Goal: Information Seeking & Learning: Check status

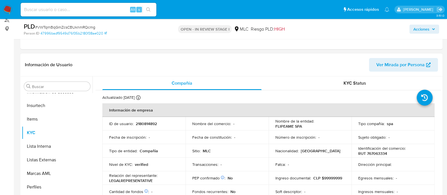
click at [440, 109] on div "Buscar Anticipos de dinero Archivos adjuntos Cruces y Relaciones Créditos Cuent…" at bounding box center [231, 148] width 422 height 145
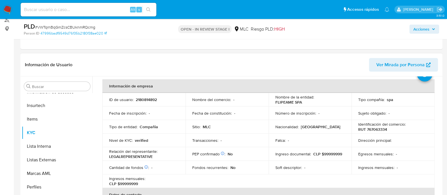
scroll to position [35, 0]
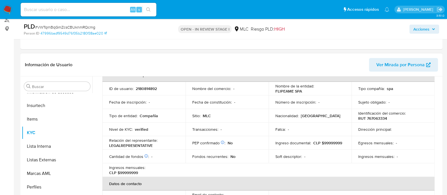
click at [377, 114] on p "Identificación del comercio :" at bounding box center [381, 112] width 47 height 5
click at [375, 116] on p "RUT 767063334" at bounding box center [372, 118] width 29 height 5
copy p "767063334"
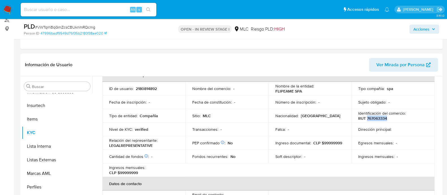
copy p "767063334"
drag, startPoint x: 381, startPoint y: 114, endPoint x: 385, endPoint y: 119, distance: 6.8
click at [385, 119] on p "RUT 767063334" at bounding box center [372, 118] width 29 height 5
drag, startPoint x: 385, startPoint y: 118, endPoint x: 378, endPoint y: 118, distance: 7.6
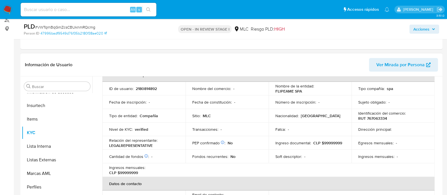
click at [396, 116] on div "Identificación del comercio : RUT 767063334" at bounding box center [393, 115] width 70 height 10
click at [374, 119] on p "RUT 767063334" at bounding box center [372, 118] width 29 height 5
copy p "767063334"
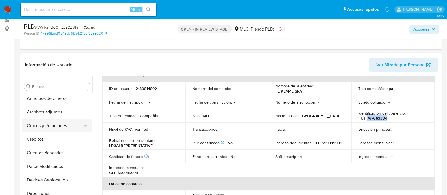
scroll to position [0, 0]
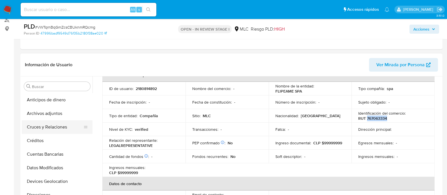
click at [57, 120] on button "Cruces y Relaciones" at bounding box center [55, 127] width 66 height 14
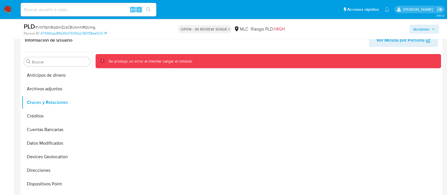
scroll to position [106, 0]
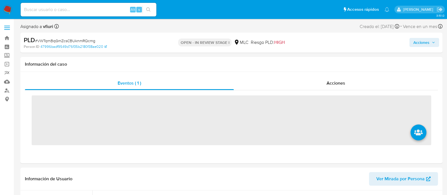
scroll to position [225, 0]
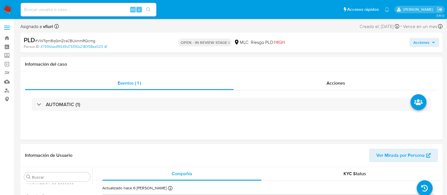
select select "10"
click at [290, 146] on div "Información de Usuario Ver Mirada por Persona" at bounding box center [231, 155] width 422 height 23
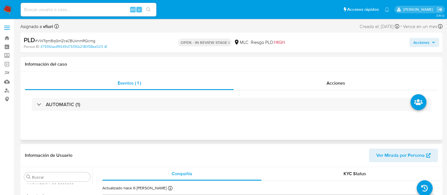
click at [225, 138] on div "Eventos ( 1 ) Acciones AUTOMATIC (1)" at bounding box center [231, 106] width 422 height 68
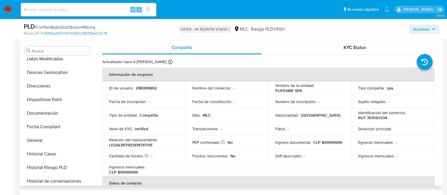
scroll to position [0, 0]
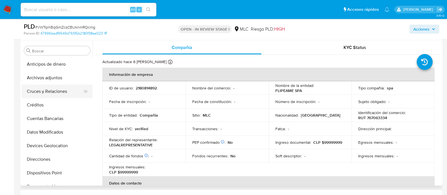
click at [44, 92] on button "Cruces y Relaciones" at bounding box center [55, 91] width 66 height 14
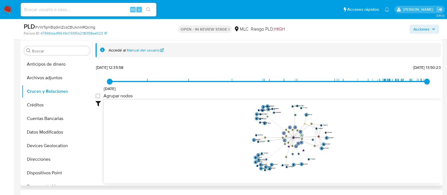
click at [353, 153] on icon "phone-d4e05563b51e0d87d9438d2aca4d5ea4  user-2180814892  2180814892 person-87…" at bounding box center [272, 141] width 337 height 82
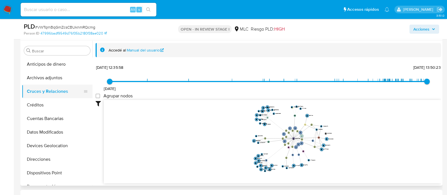
scroll to position [212, 0]
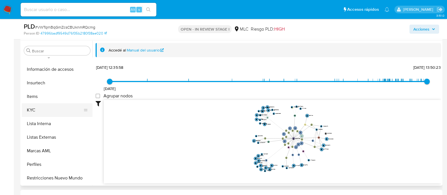
click at [54, 111] on button "KYC" at bounding box center [55, 110] width 66 height 14
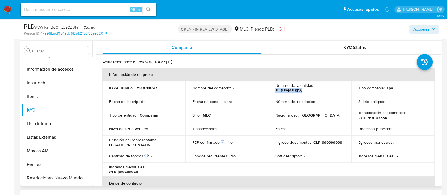
drag, startPoint x: 275, startPoint y: 90, endPoint x: 305, endPoint y: 90, distance: 30.2
click at [305, 90] on div "Nombre de la entidad : FLIPEAME SPA" at bounding box center [310, 88] width 70 height 10
copy p "FLIPEAME SPA"
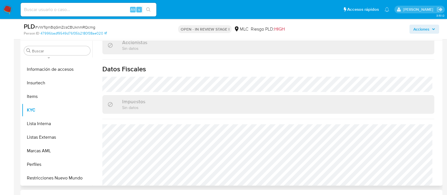
scroll to position [366, 0]
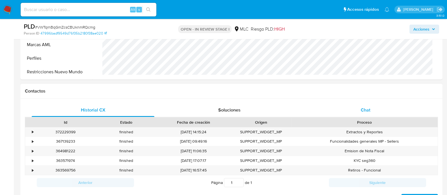
click at [370, 115] on div "Chat" at bounding box center [365, 110] width 123 height 14
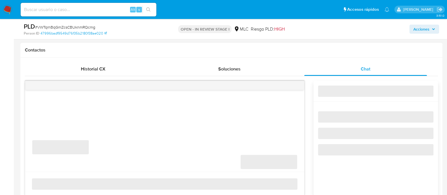
scroll to position [282, 0]
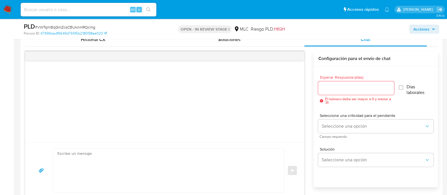
click at [329, 87] on input "Esperar Respuesta (días)" at bounding box center [356, 87] width 76 height 7
type input "4"
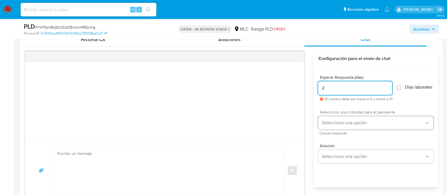
type input "2"
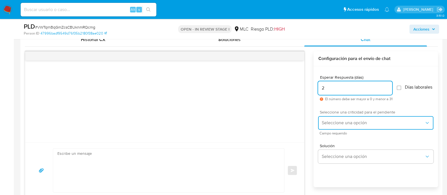
click at [344, 122] on button "Seleccione una opción" at bounding box center [375, 123] width 115 height 14
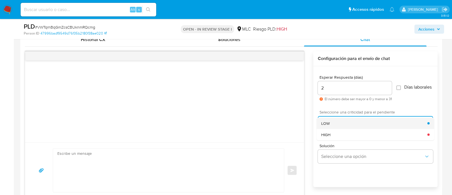
click at [343, 129] on div "LOW" at bounding box center [374, 122] width 106 height 11
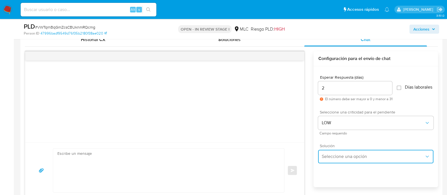
click at [348, 155] on button "Seleccione una opción" at bounding box center [375, 156] width 115 height 14
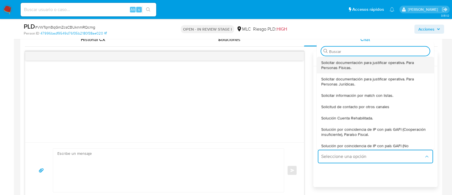
click at [336, 73] on div "Solicitar documentación para justificar operativa. Para Personas Físicas." at bounding box center [375, 65] width 109 height 16
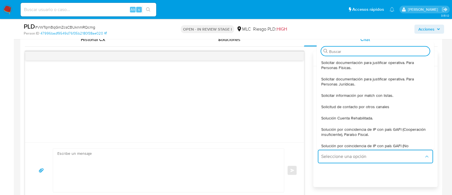
type textarea "Hola ,Te contactamos dado que tu cuenta fue suspendida para una verificación de…"
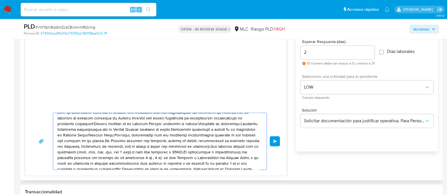
scroll to position [0, 0]
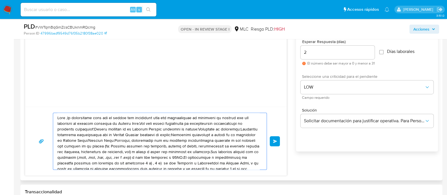
drag, startPoint x: 158, startPoint y: 162, endPoint x: 42, endPoint y: 100, distance: 131.4
click at [42, 100] on div "Enviar" at bounding box center [156, 96] width 262 height 160
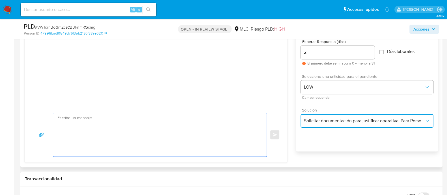
click at [354, 119] on span "Solicitar documentación para justificar operativa. Para Personas Físicas." at bounding box center [364, 121] width 120 height 6
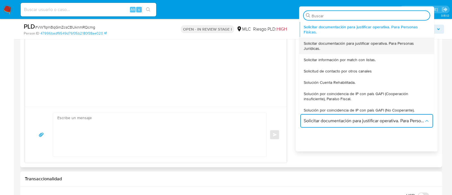
click at [326, 47] on span "Solicitar documentación para justificar operativa. Para Personas Jurídicas." at bounding box center [367, 45] width 126 height 10
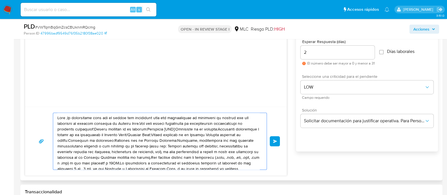
drag, startPoint x: 237, startPoint y: 163, endPoint x: 45, endPoint y: 118, distance: 197.3
click at [45, 118] on div "Enviar" at bounding box center [156, 140] width 248 height 57
paste textarea "XXX, Te contactamos desde el Equipo de Mercado Pago para verificar tus datos co…"
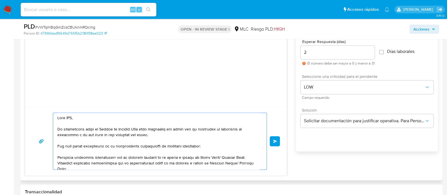
click at [67, 116] on textarea at bounding box center [158, 141] width 202 height 57
click at [253, 153] on textarea at bounding box center [158, 141] width 202 height 57
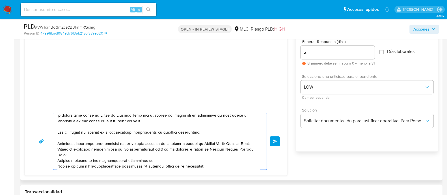
scroll to position [28, 0]
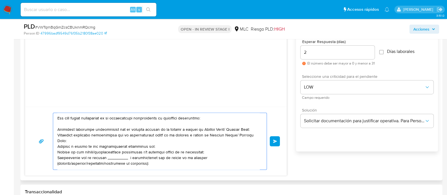
drag, startPoint x: 224, startPoint y: 129, endPoint x: 198, endPoint y: 128, distance: 26.3
click at [198, 128] on textarea at bounding box center [158, 141] width 202 height 57
drag, startPoint x: 151, startPoint y: 144, endPoint x: 52, endPoint y: 133, distance: 99.6
click at [52, 133] on div "Enviar" at bounding box center [156, 140] width 248 height 57
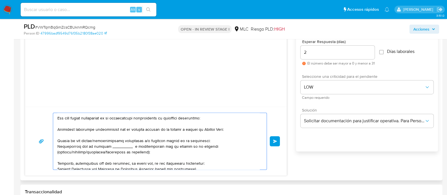
drag, startPoint x: 208, startPoint y: 139, endPoint x: 57, endPoint y: 136, distance: 151.2
click at [57, 136] on div at bounding box center [158, 141] width 211 height 57
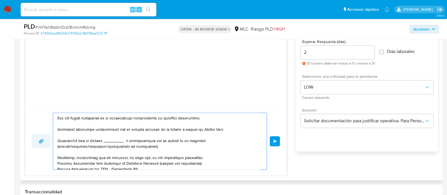
drag, startPoint x: 160, startPoint y: 143, endPoint x: 49, endPoint y: 140, distance: 111.1
click at [49, 140] on div "Enviar" at bounding box center [156, 140] width 248 height 57
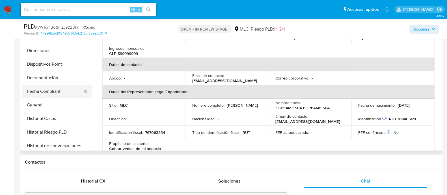
scroll to position [70, 0]
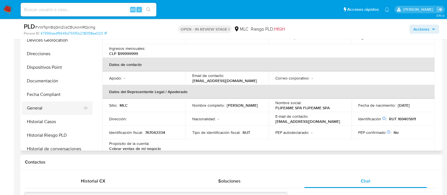
type textarea "Hola , Te contactamos desde el Equipo de Mercado Pago para verificar tus datos …"
click at [48, 106] on button "General" at bounding box center [55, 108] width 66 height 14
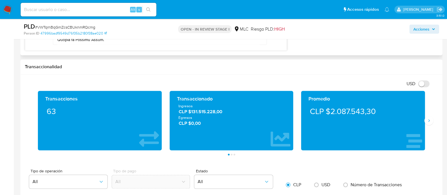
scroll to position [353, 0]
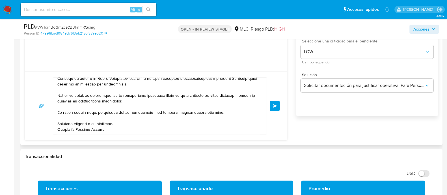
click at [273, 108] on button "Enviar" at bounding box center [275, 106] width 10 height 10
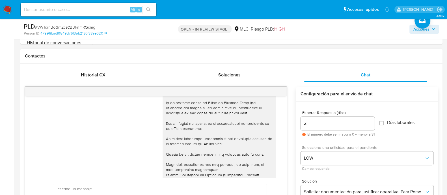
scroll to position [0, 0]
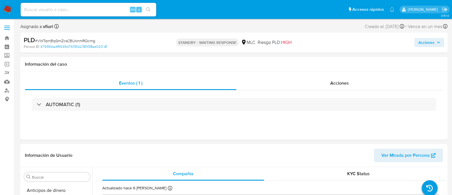
select select "10"
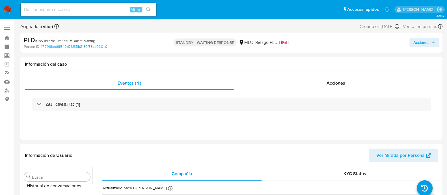
scroll to position [225, 0]
click at [5, 38] on link "Bandeja" at bounding box center [33, 38] width 67 height 9
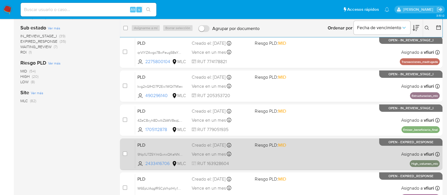
scroll to position [208, 0]
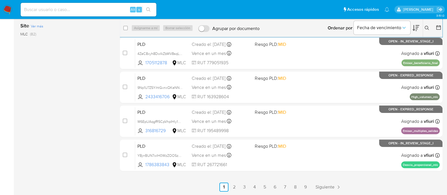
click at [307, 187] on link "9" at bounding box center [305, 186] width 9 height 9
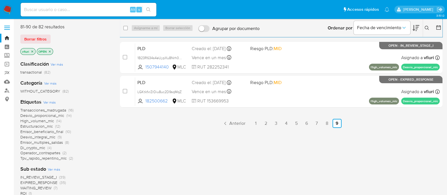
click at [43, 110] on span "Transacciones_madrugada" at bounding box center [43, 110] width 46 height 6
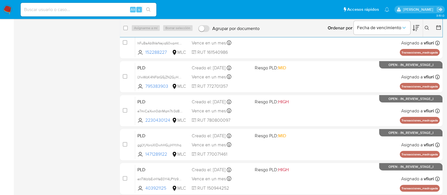
scroll to position [208, 0]
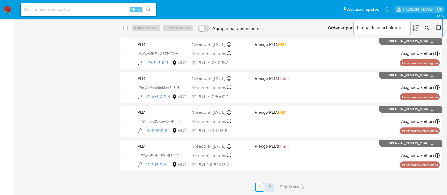
click at [271, 184] on link "2" at bounding box center [269, 186] width 9 height 9
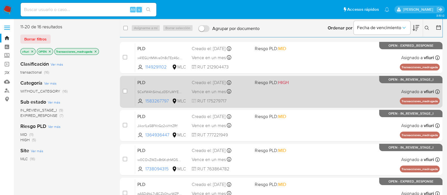
click at [280, 92] on div "PLD SCsIfW4hSkhsLd3SYuMYE77z 1583267797 MLC Riesgo PLD: HIGH Creado el: 12/06/2…" at bounding box center [287, 91] width 304 height 29
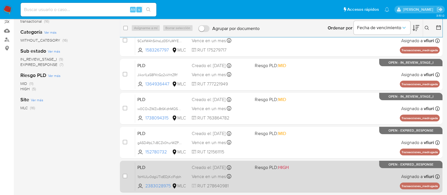
scroll to position [13, 0]
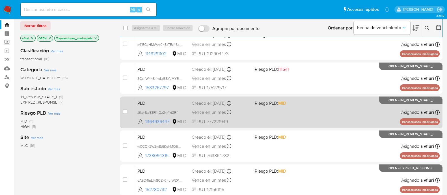
click at [326, 112] on div "PLD Jikor1Ls58FKtGz2xkYrtZRf 1364936447 MLC Riesgo PLD: MID Creado el: 12/06/20…" at bounding box center [287, 112] width 304 height 29
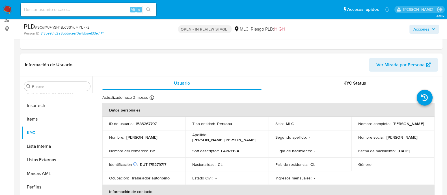
select select "10"
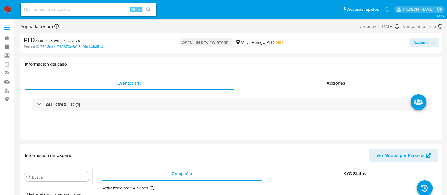
scroll to position [225, 0]
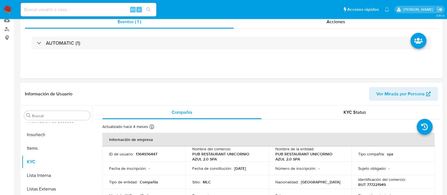
select select "10"
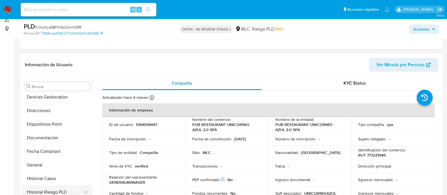
scroll to position [119, 0]
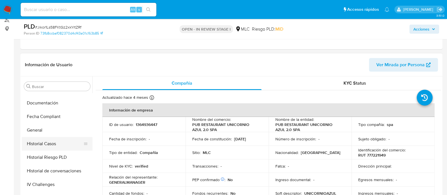
click at [42, 143] on button "Historial Casos" at bounding box center [55, 144] width 66 height 14
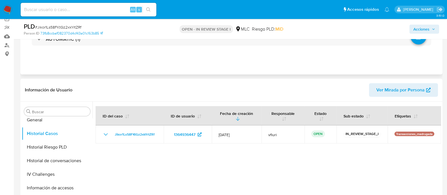
scroll to position [0, 0]
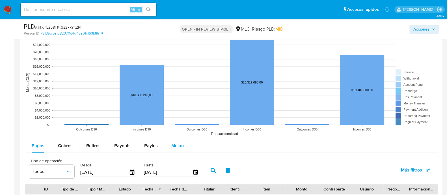
click at [169, 142] on button "Mulan" at bounding box center [177, 146] width 26 height 14
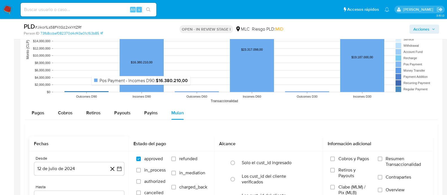
scroll to position [600, 0]
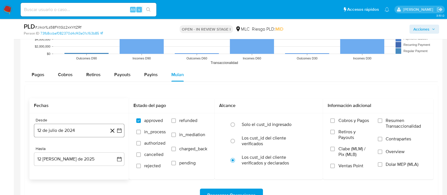
click at [118, 133] on button "12 de julio de 2024" at bounding box center [79, 130] width 90 height 14
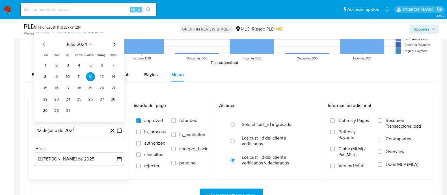
click at [116, 42] on icon "Mes siguiente" at bounding box center [114, 44] width 7 height 7
click at [44, 43] on icon "Mes anterior" at bounding box center [44, 44] width 2 height 4
click at [47, 109] on button "29" at bounding box center [45, 110] width 9 height 9
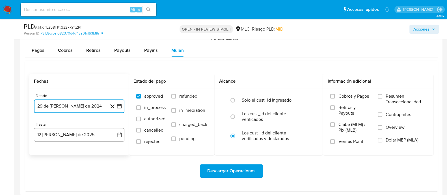
scroll to position [636, 0]
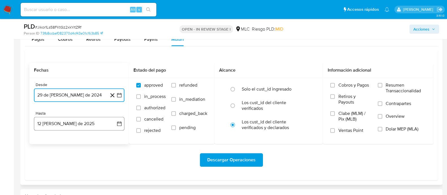
click at [116, 121] on icon "button" at bounding box center [119, 124] width 6 height 6
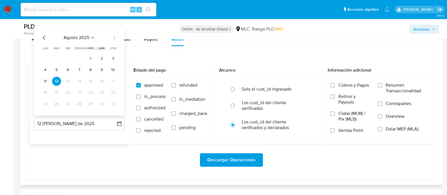
click at [44, 38] on icon "Mes anterior" at bounding box center [44, 37] width 7 height 7
click at [44, 104] on button "28" at bounding box center [45, 103] width 9 height 9
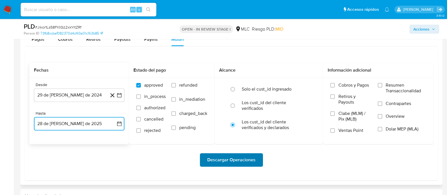
click at [208, 163] on span "Descargar Operaciones" at bounding box center [231, 159] width 48 height 12
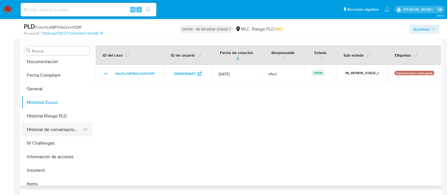
scroll to position [84, 0]
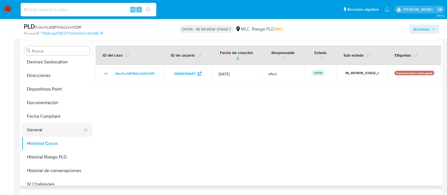
click at [42, 129] on button "General" at bounding box center [55, 130] width 66 height 14
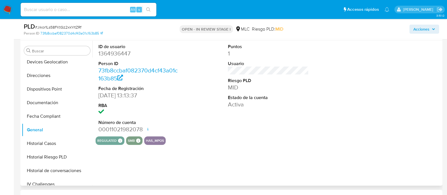
click at [118, 52] on dd "1364936447" at bounding box center [138, 53] width 81 height 8
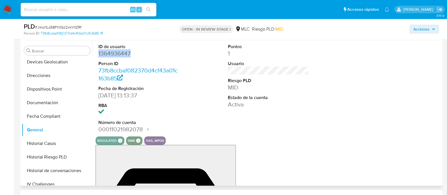
copy dd "1364936447"
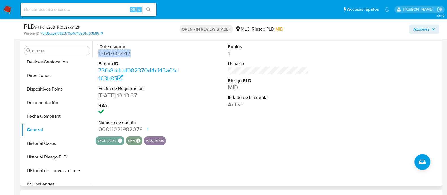
copy dd "1364936447"
